Goal: Information Seeking & Learning: Check status

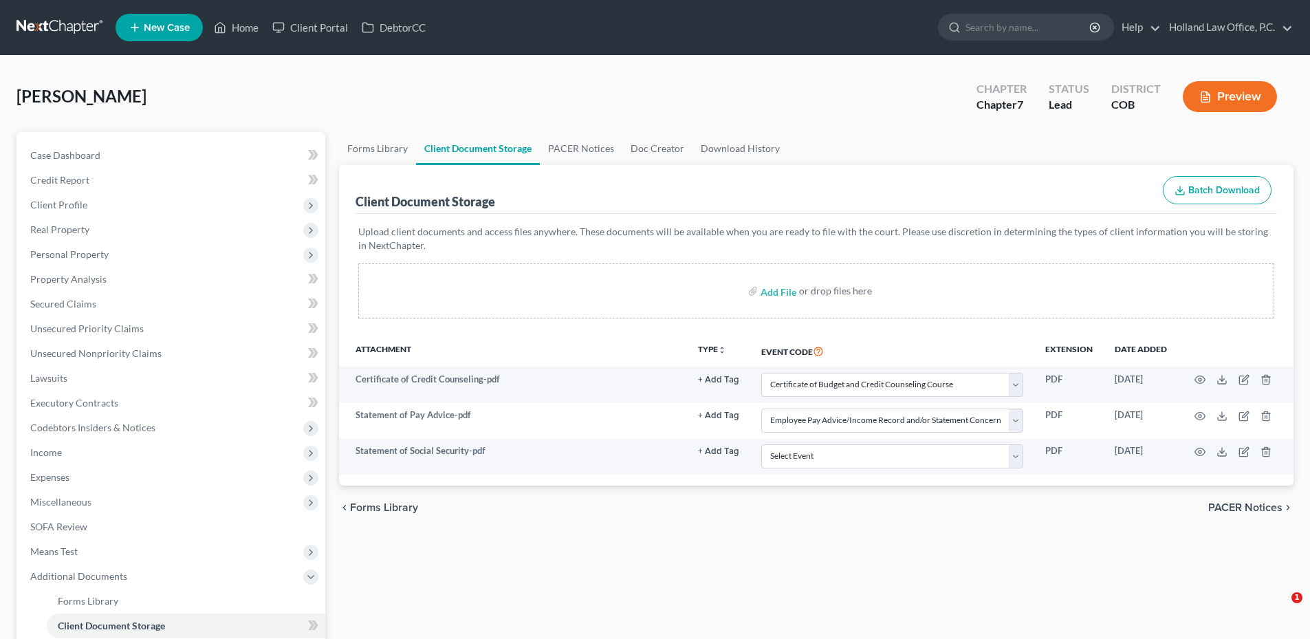
select select "5"
select select "28"
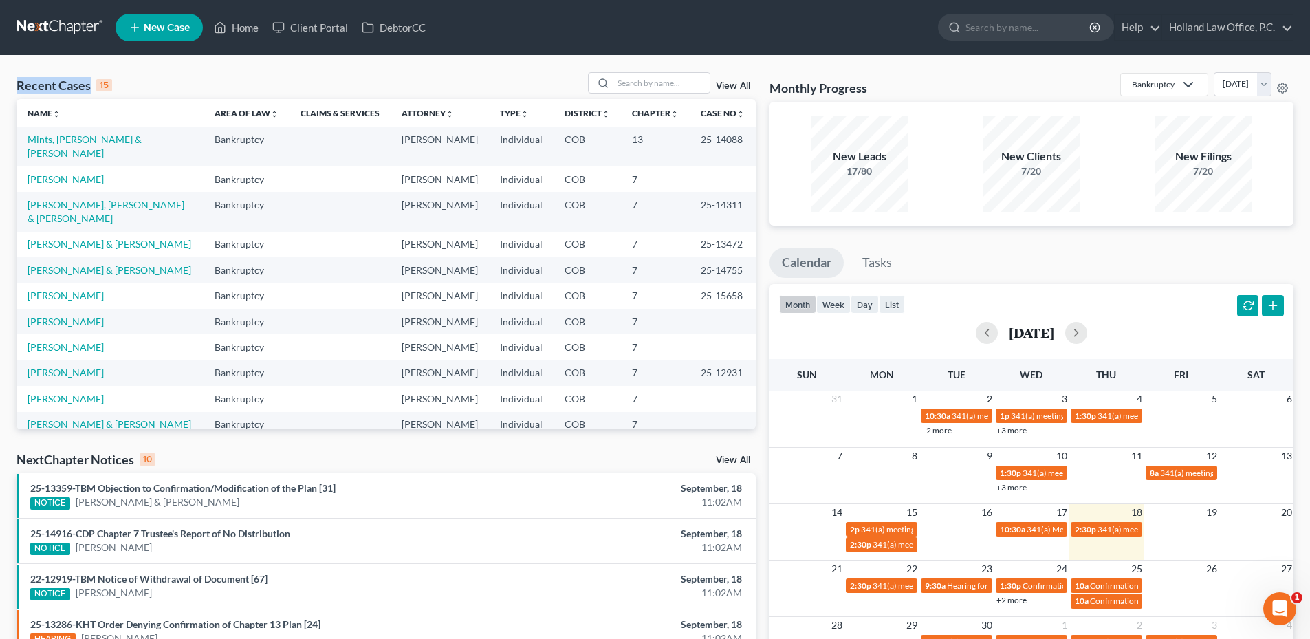
drag, startPoint x: 16, startPoint y: 85, endPoint x: 90, endPoint y: 84, distance: 74.3
click at [90, 84] on div "Recent Cases 15 View All Name unfold_more expand_more expand_less Area of Law u…" at bounding box center [386, 510] width 753 height 876
click at [90, 84] on div "Recent Cases 15" at bounding box center [65, 85] width 96 height 17
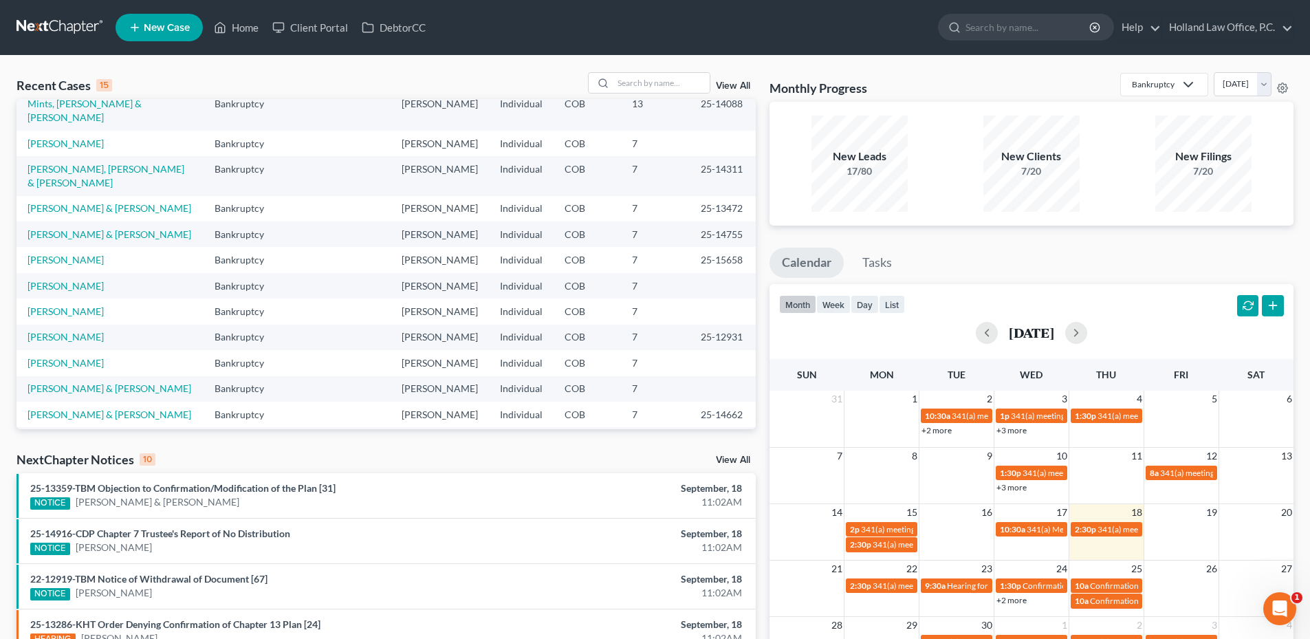
scroll to position [94, 0]
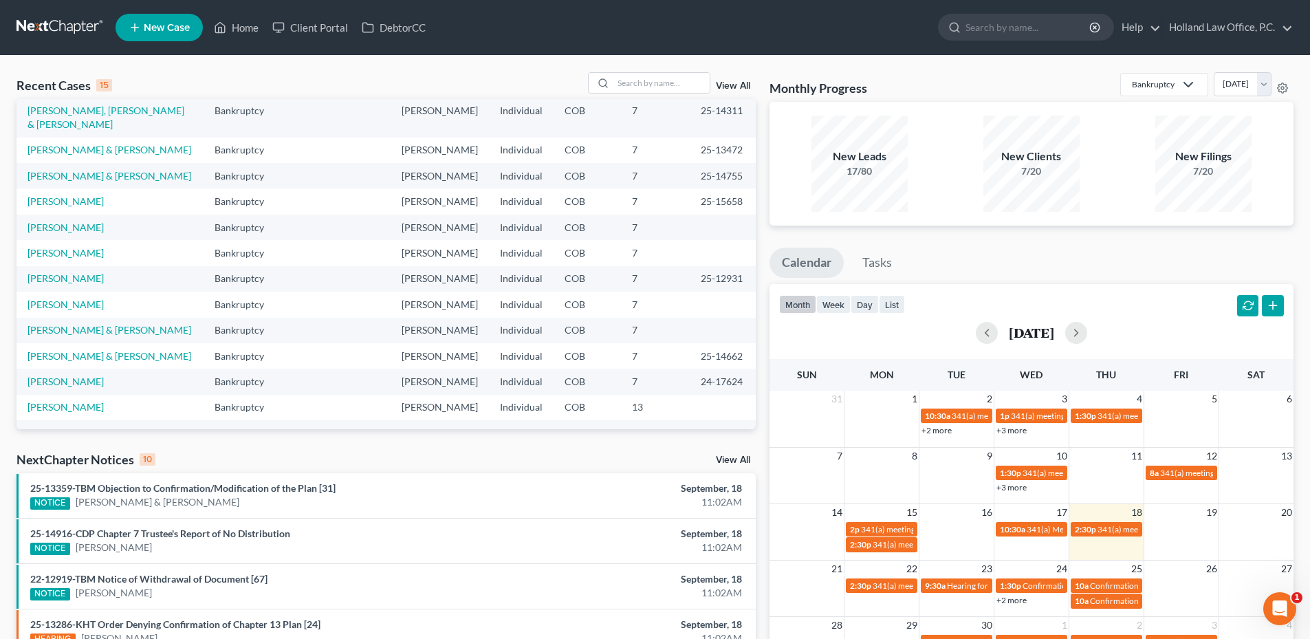
click at [732, 454] on div "NextChapter Notices 10 View All" at bounding box center [386, 462] width 739 height 22
click at [734, 459] on link "View All" at bounding box center [733, 460] width 34 height 10
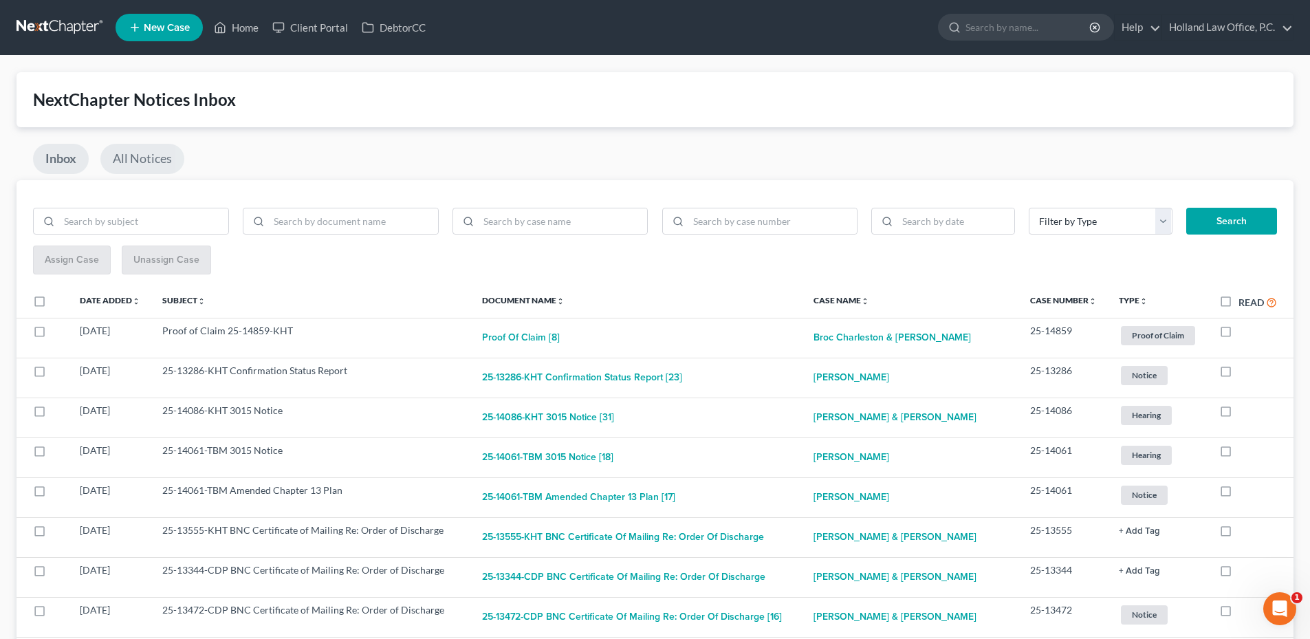
click at [164, 155] on link "All Notices" at bounding box center [142, 159] width 84 height 30
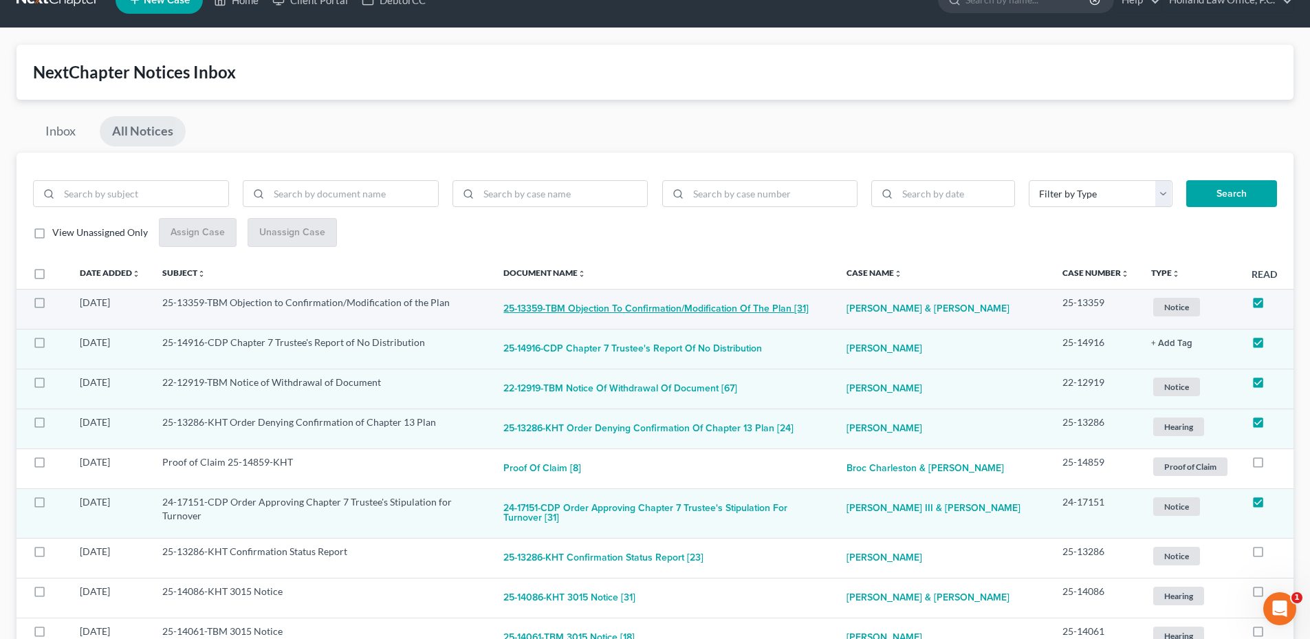
scroll to position [69, 0]
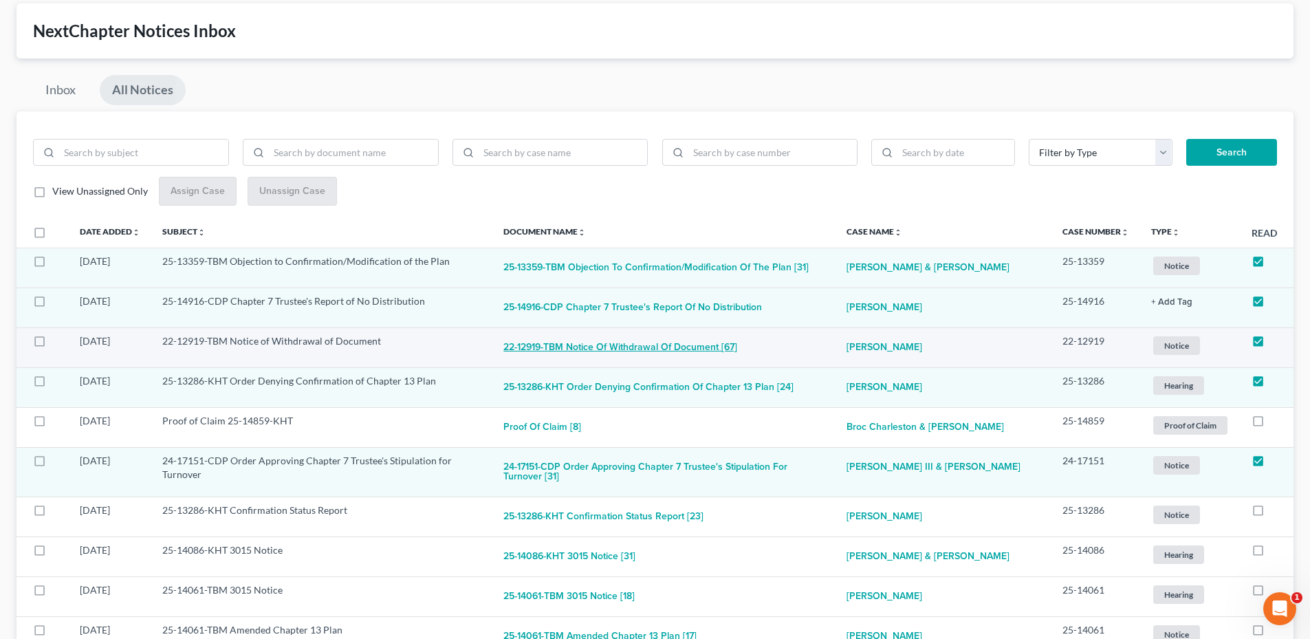
click at [708, 357] on button "22-12919-TBM Notice of Withdrawal of Document [67]" at bounding box center [620, 348] width 234 height 28
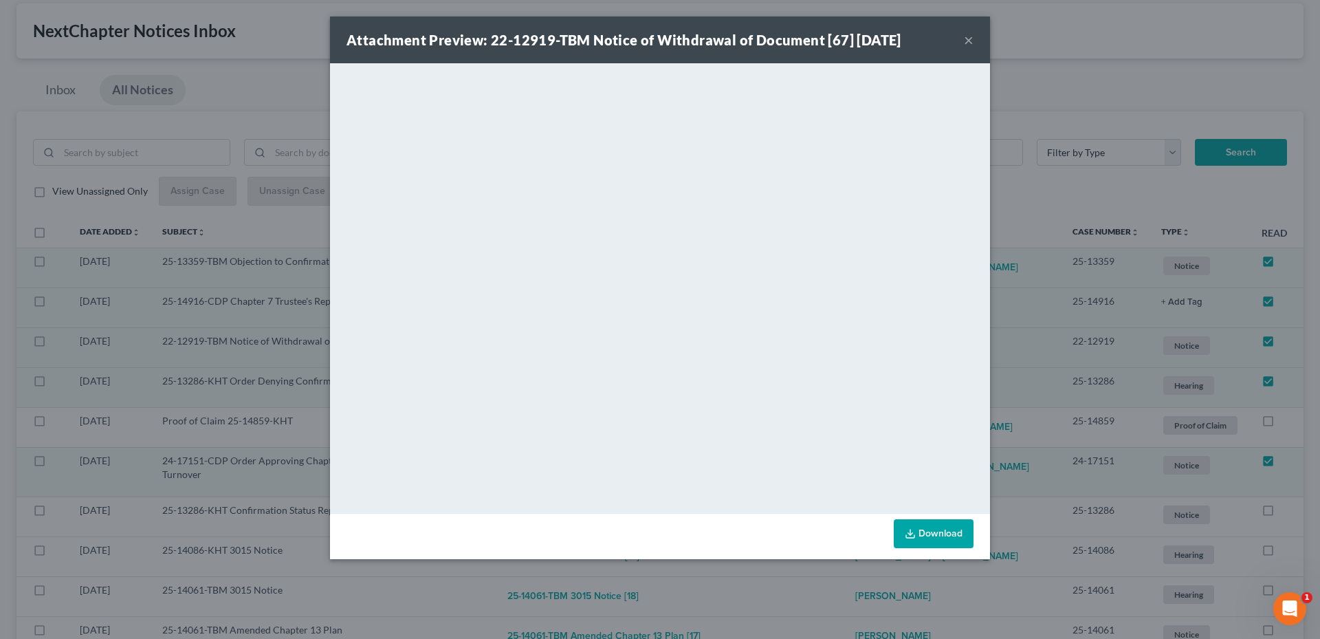
click at [934, 43] on div "Attachment Preview: 22-12919-TBM Notice of Withdrawal of Document [67] [DATE] ×" at bounding box center [660, 40] width 660 height 47
click at [967, 39] on button "×" at bounding box center [969, 40] width 10 height 17
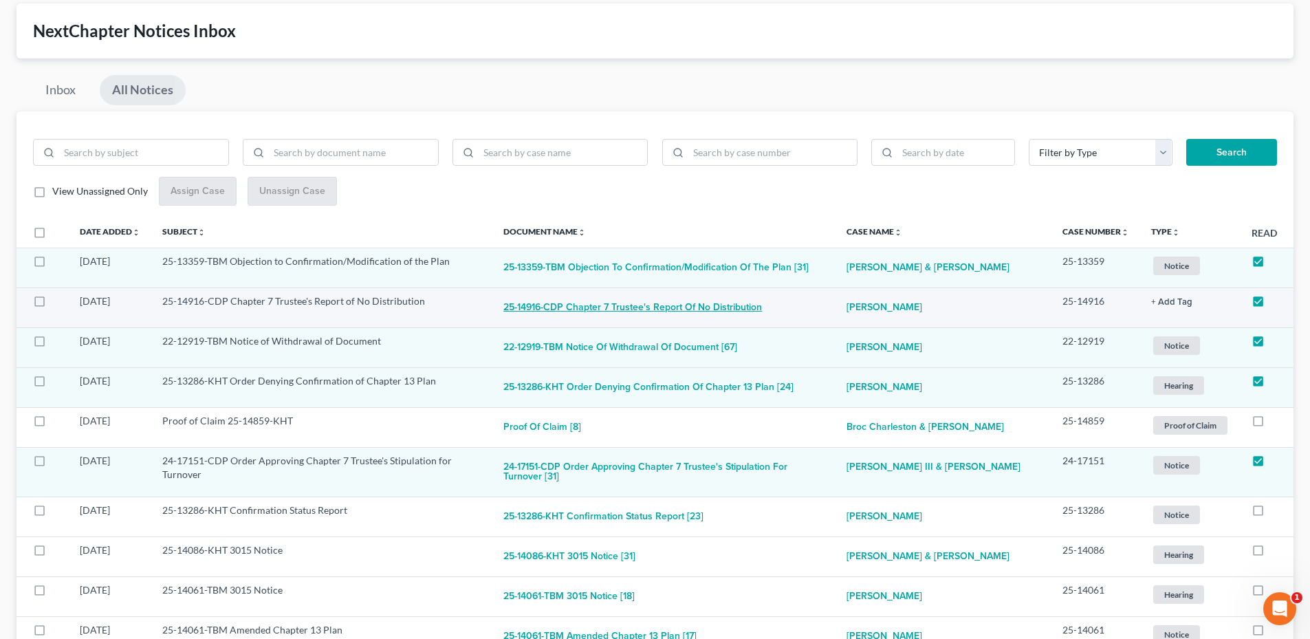
click at [762, 317] on button "25-14916-CDP Chapter 7 Trustee's Report of No Distribution" at bounding box center [632, 308] width 259 height 28
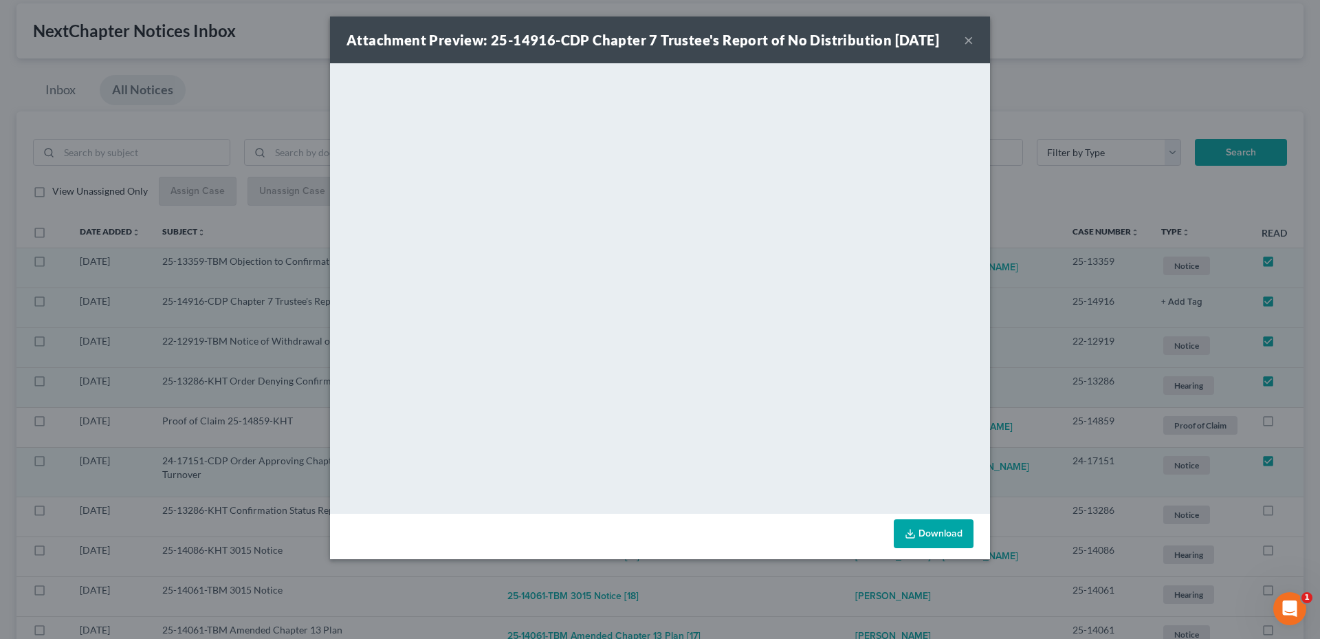
click at [971, 48] on button "×" at bounding box center [969, 40] width 10 height 17
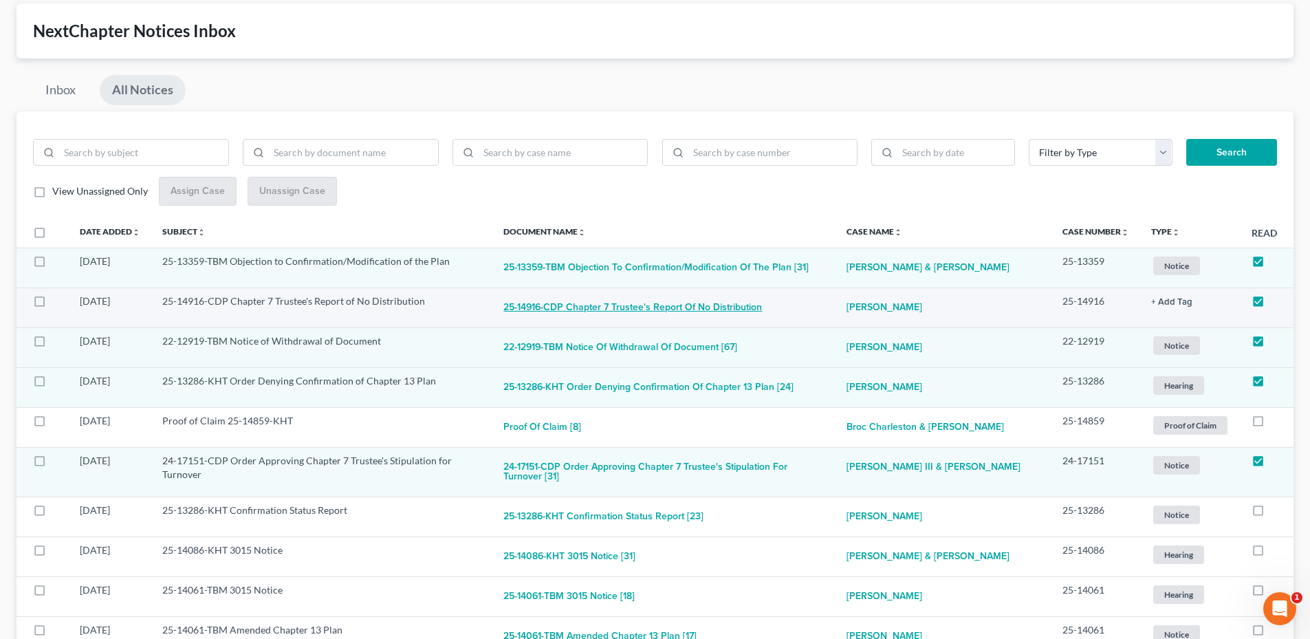
click at [719, 322] on button "25-14916-CDP Chapter 7 Trustee's Report of No Distribution" at bounding box center [632, 308] width 259 height 28
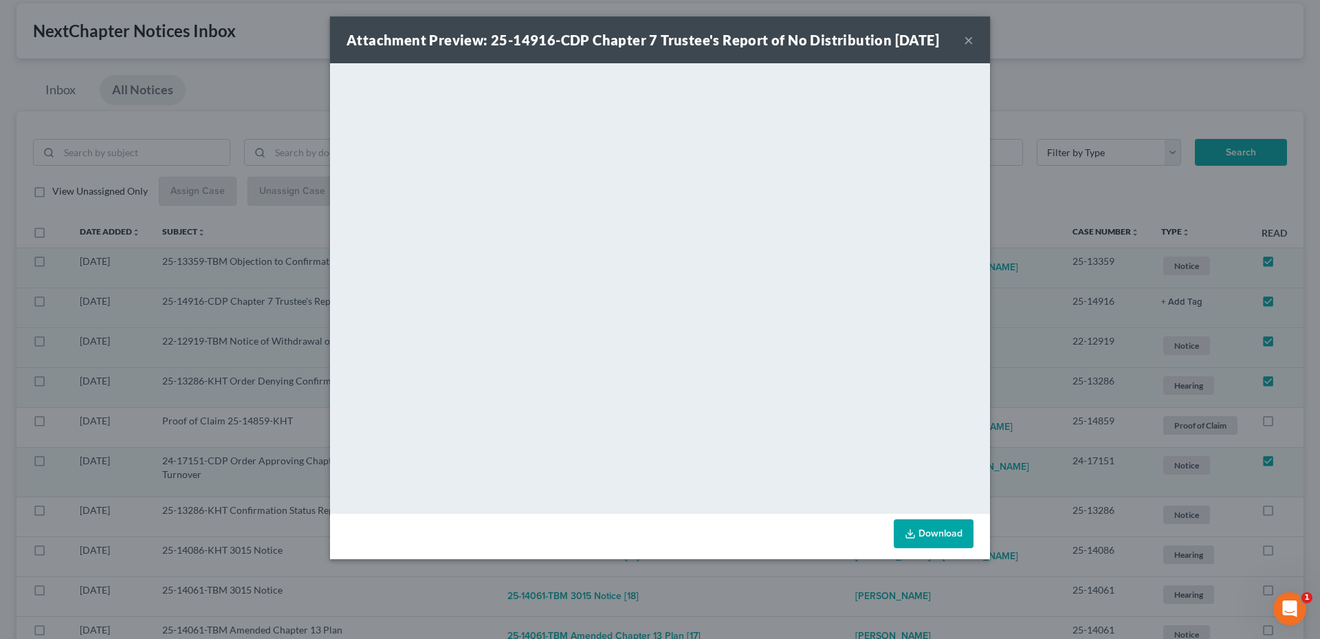
click at [912, 36] on div "Attachment Preview: 25-14916-CDP Chapter 7 Trustee's Report of No Distribution …" at bounding box center [643, 39] width 593 height 19
click at [968, 45] on button "×" at bounding box center [969, 40] width 10 height 17
